Goal: Check status: Check status

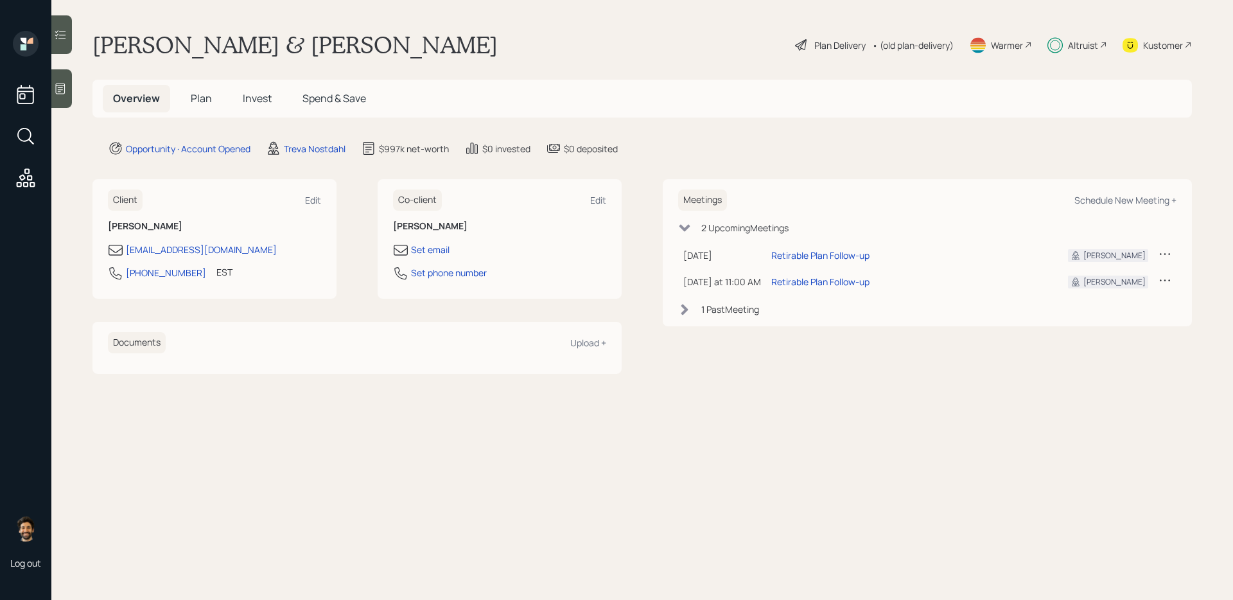
click at [240, 97] on h5 "Invest" at bounding box center [256, 99] width 49 height 28
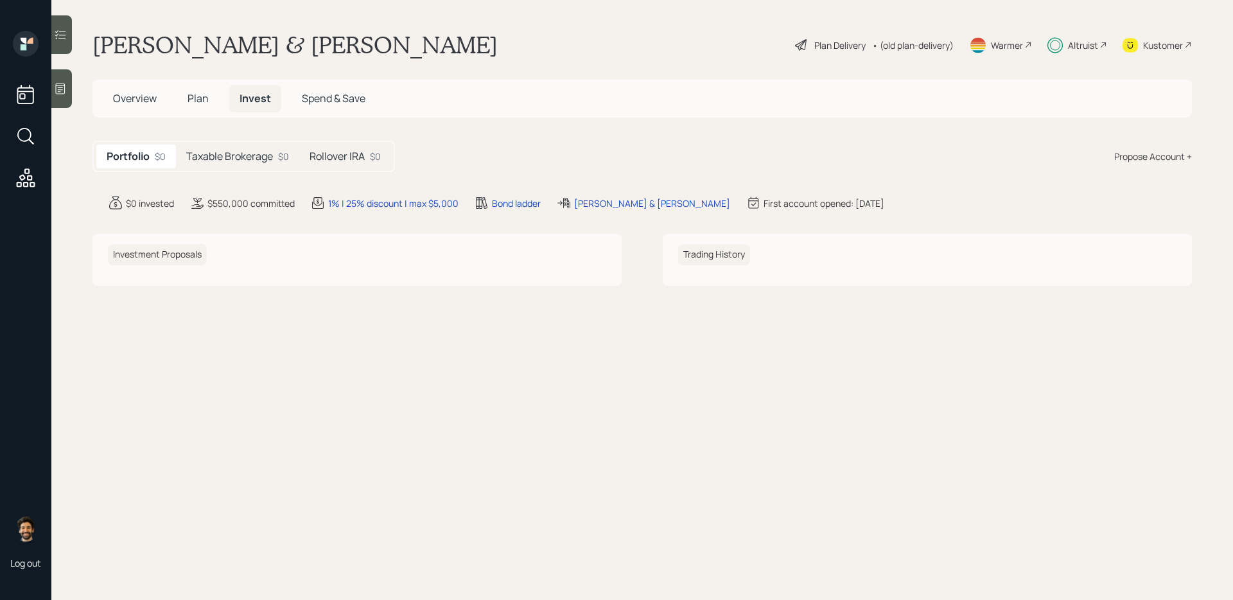
click at [240, 157] on h5 "Taxable Brokerage" at bounding box center [229, 156] width 87 height 12
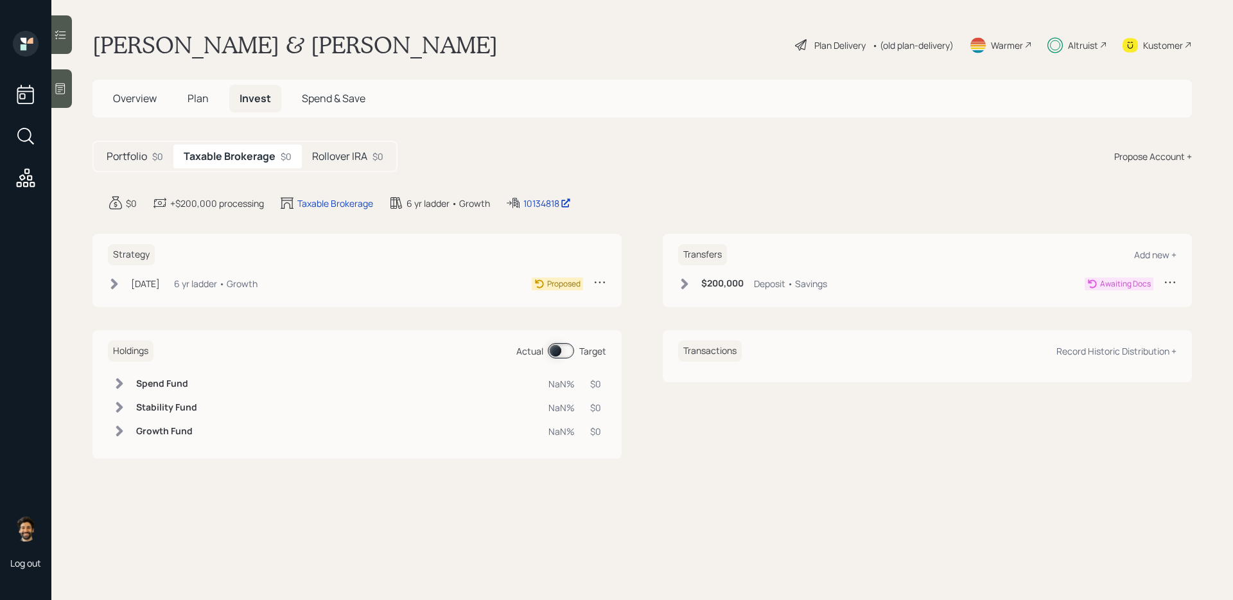
click at [352, 153] on h5 "Rollover IRA" at bounding box center [339, 156] width 55 height 12
click at [227, 181] on main "[PERSON_NAME] & [PERSON_NAME] Plan Delivery • (old plan-delivery) Warmer Altrui…" at bounding box center [641, 300] width 1181 height 600
click at [220, 173] on main "[PERSON_NAME] & [PERSON_NAME] Plan Delivery • (old plan-delivery) Warmer Altrui…" at bounding box center [641, 300] width 1181 height 600
click at [211, 159] on h5 "Taxable Brokerage" at bounding box center [227, 156] width 87 height 12
